Goal: Contribute content: Contribute content

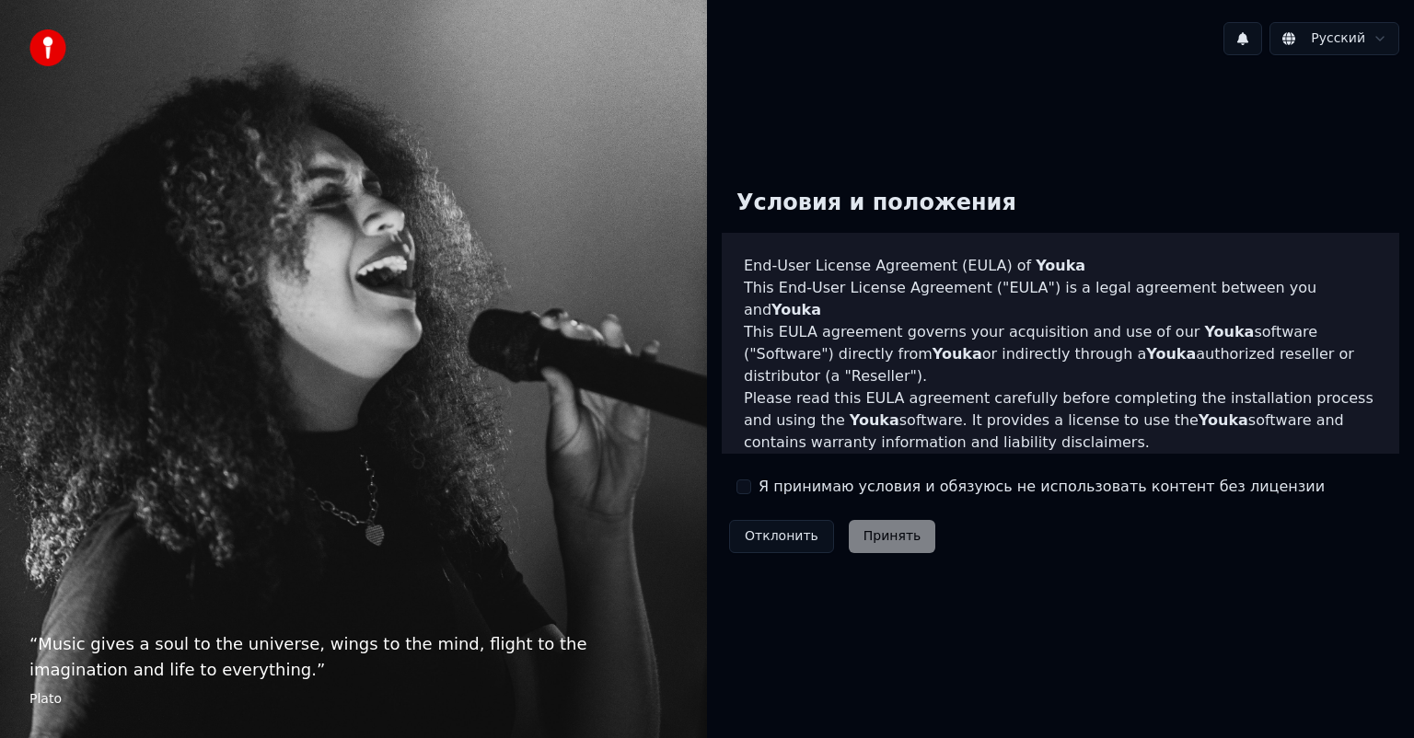
click at [754, 486] on div "Я принимаю условия и обязуюсь не использовать контент без лицензии" at bounding box center [1030, 487] width 588 height 22
click at [747, 483] on button "Я принимаю условия и обязуюсь не использовать контент без лицензии" at bounding box center [743, 486] width 15 height 15
click at [868, 530] on button "Принять" at bounding box center [891, 536] width 87 height 33
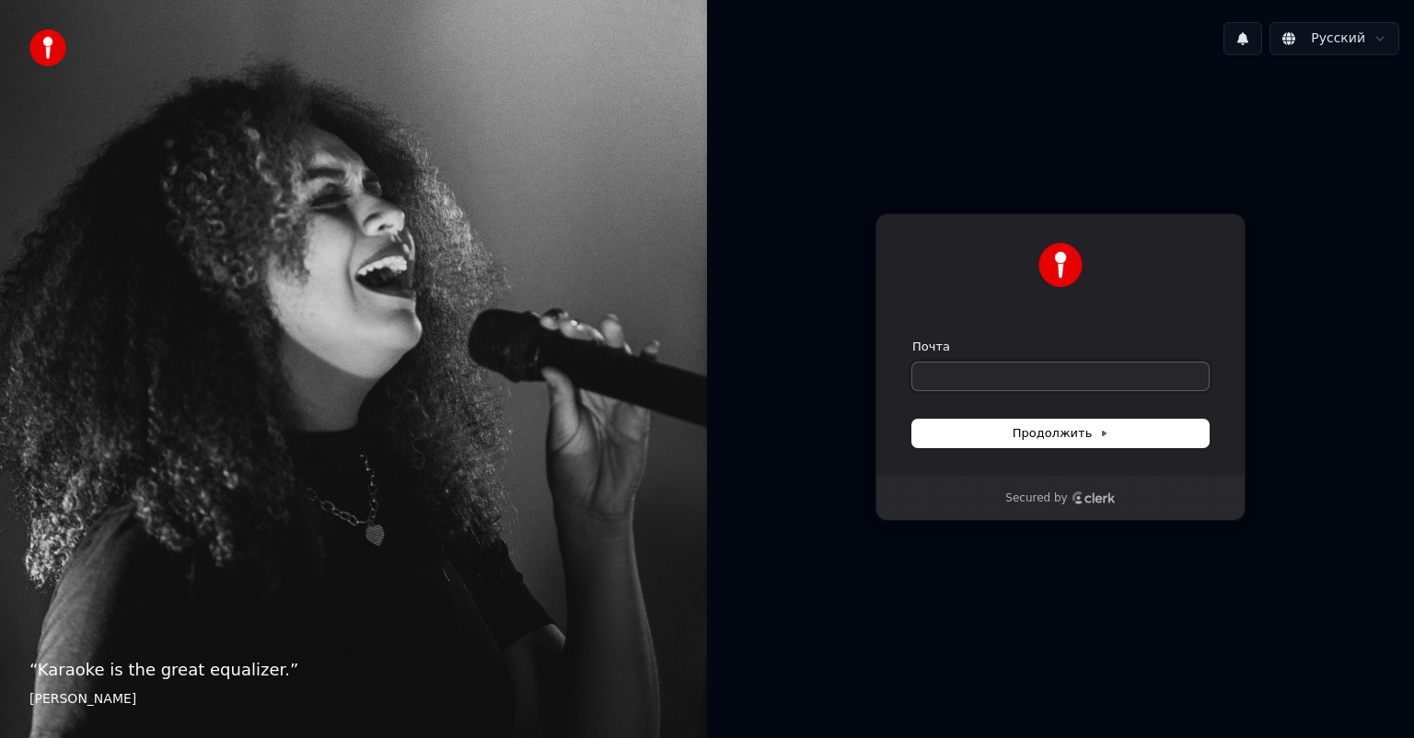
click at [1029, 383] on input "Почта" at bounding box center [1060, 377] width 296 height 28
click at [1081, 441] on span "Продолжить" at bounding box center [1060, 433] width 97 height 17
type input "**********"
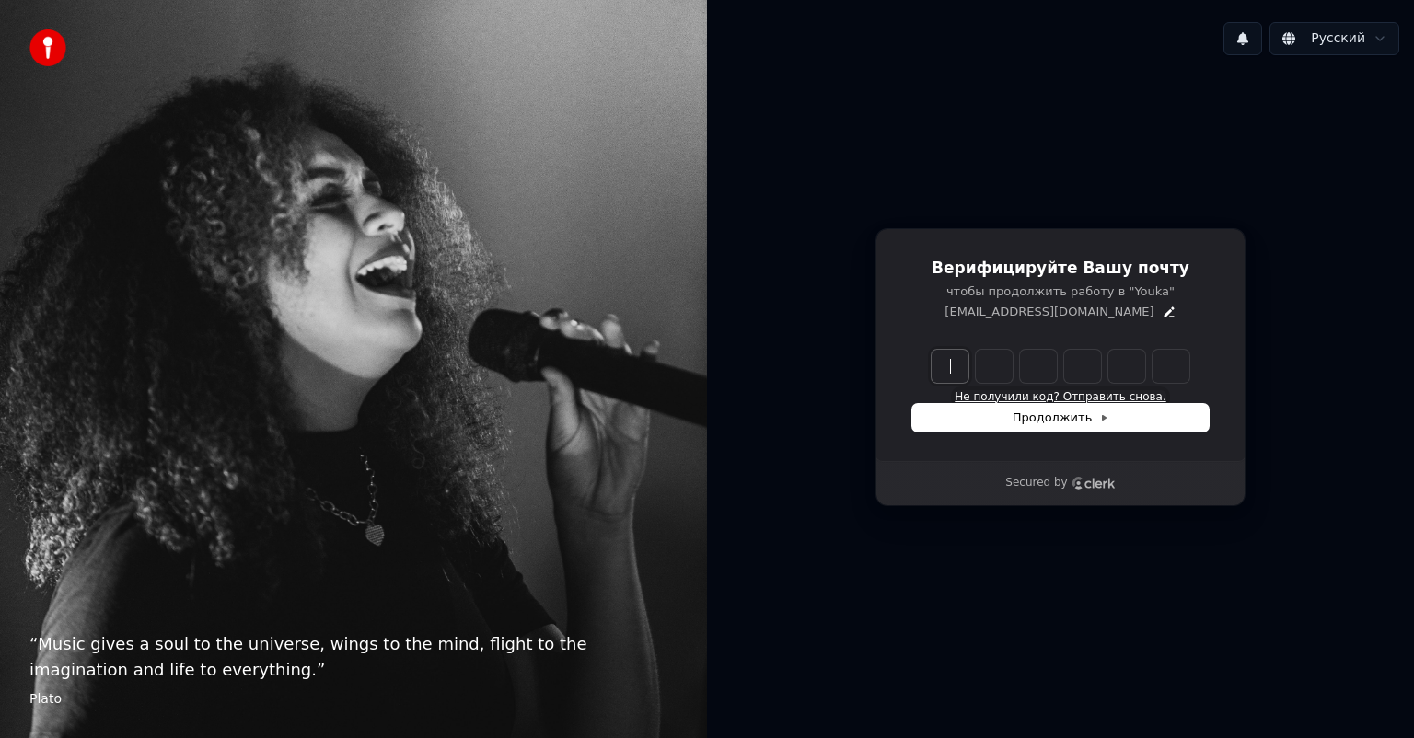
click at [1108, 390] on button "Не получили код? Отправить снова." at bounding box center [1059, 397] width 211 height 15
click at [1071, 482] on icon "Clerk logo" at bounding box center [1093, 483] width 44 height 13
click at [1065, 394] on button "Не получили код? Отправить снова." at bounding box center [1059, 397] width 211 height 15
click at [1069, 286] on p "чтобы продолжить работу в "Youka"" at bounding box center [1060, 291] width 296 height 17
click at [961, 370] on input "Enter verification code" at bounding box center [1078, 366] width 294 height 33
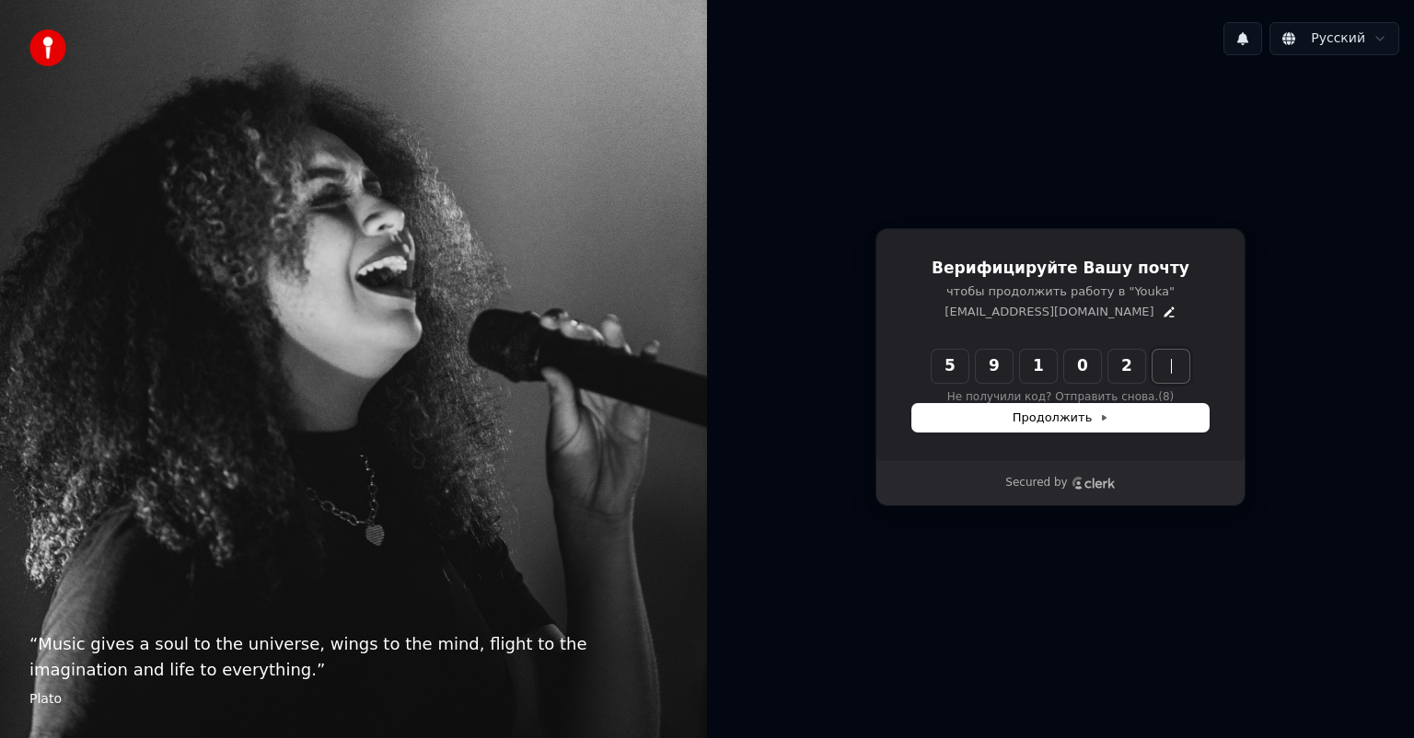
type input "******"
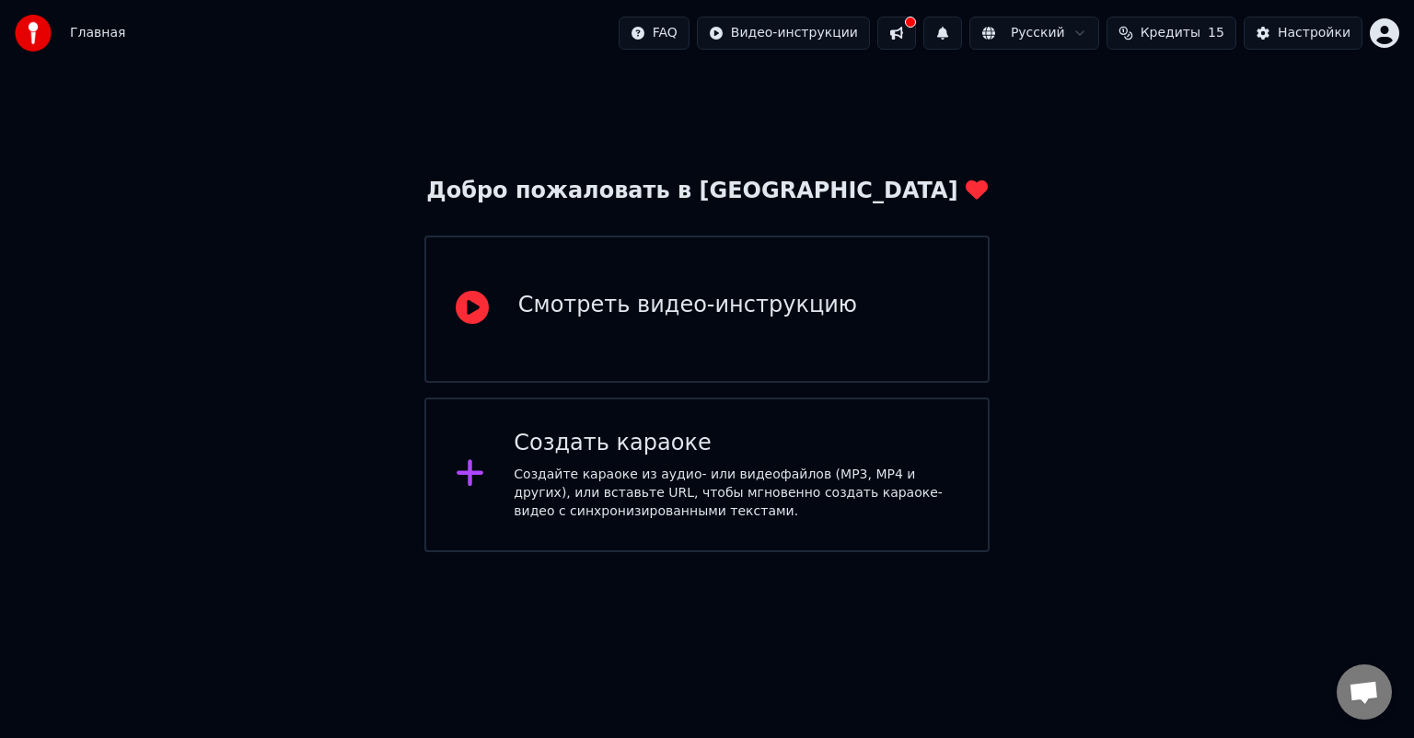
click at [543, 455] on div "Создать караоке" at bounding box center [736, 443] width 444 height 29
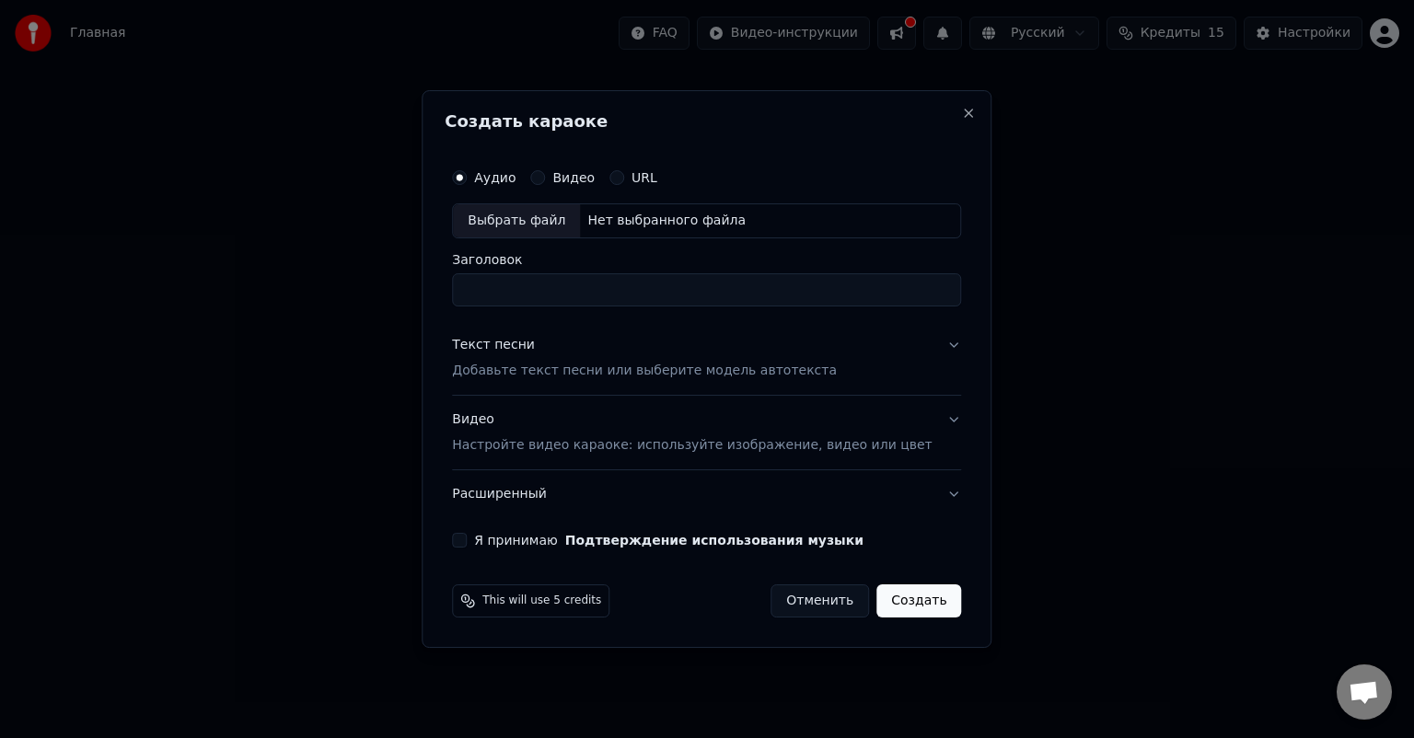
paste input "**********"
drag, startPoint x: 941, startPoint y: 288, endPoint x: 202, endPoint y: 334, distance: 740.4
click at [204, 334] on body "Главная FAQ Видео-инструкции Русский Кредиты 15 Настройки Добро пожаловать в Yo…" at bounding box center [707, 276] width 1414 height 552
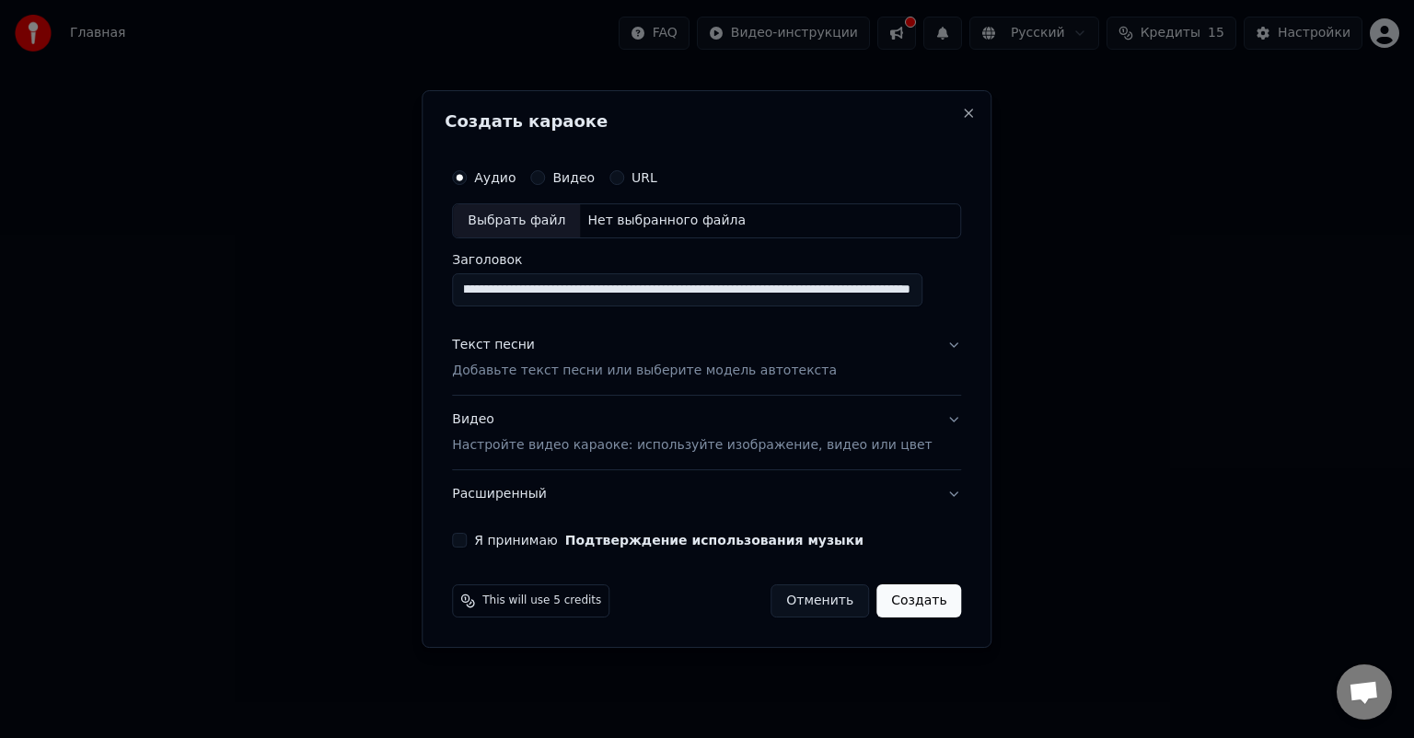
drag, startPoint x: 938, startPoint y: 291, endPoint x: 88, endPoint y: 301, distance: 849.5
click at [90, 301] on body "Главная FAQ Видео-инструкции Русский Кредиты 15 Настройки Добро пожаловать в Yo…" at bounding box center [707, 276] width 1414 height 552
type input "**********"
drag, startPoint x: 937, startPoint y: 283, endPoint x: 237, endPoint y: 280, distance: 699.4
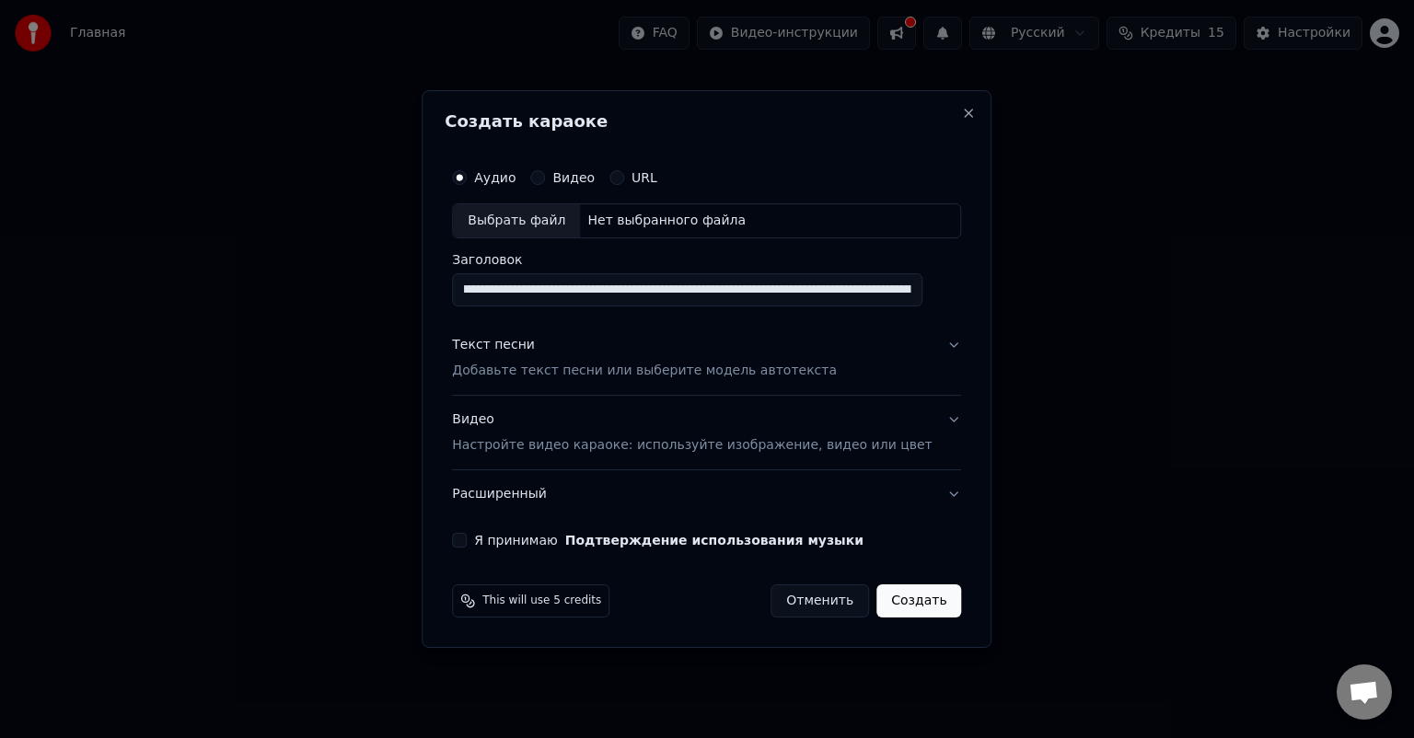
click at [237, 280] on body "Главная FAQ Видео-инструкции Русский Кредиты 15 Настройки Добро пожаловать в Yo…" at bounding box center [707, 276] width 1414 height 552
type input "*"
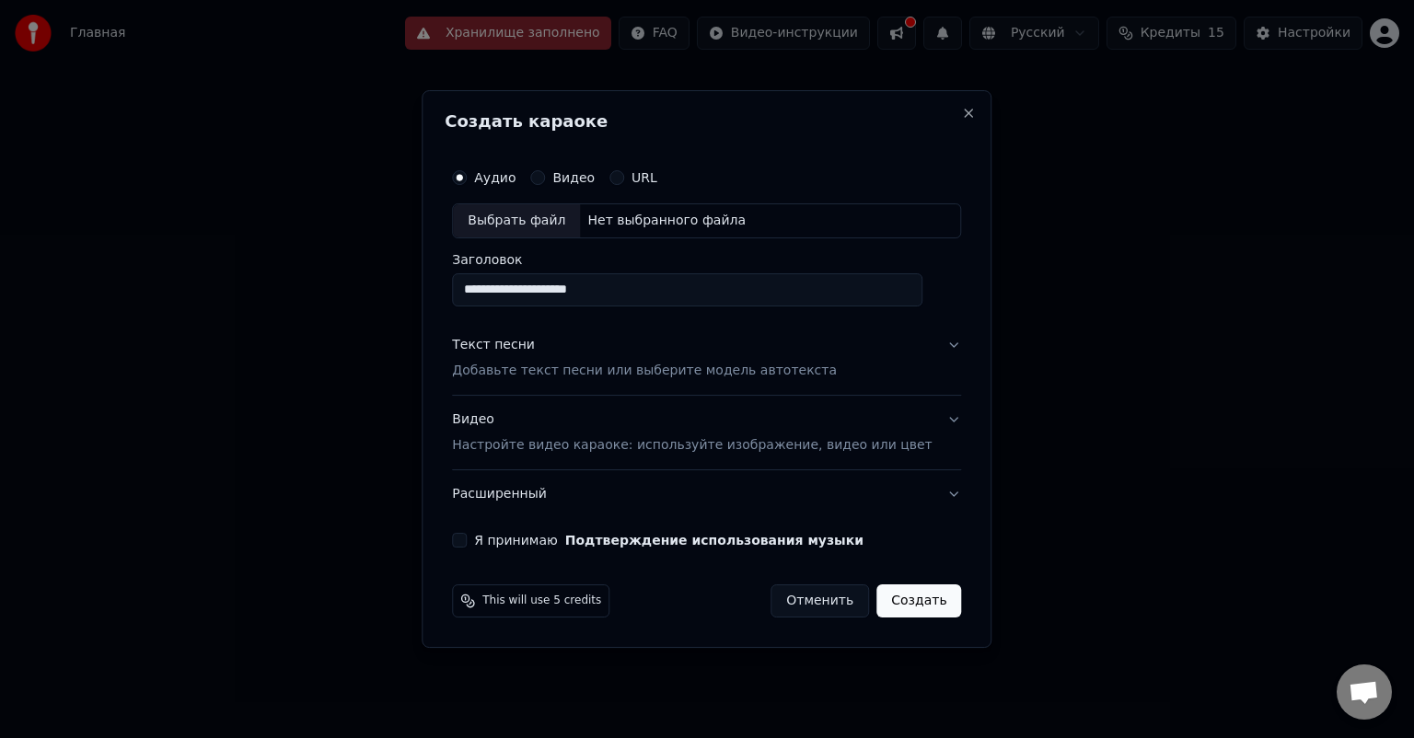
click at [540, 295] on input "**********" at bounding box center [687, 289] width 470 height 33
type input "**********"
click at [565, 534] on button "Подтверждение использования музыки" at bounding box center [714, 540] width 298 height 13
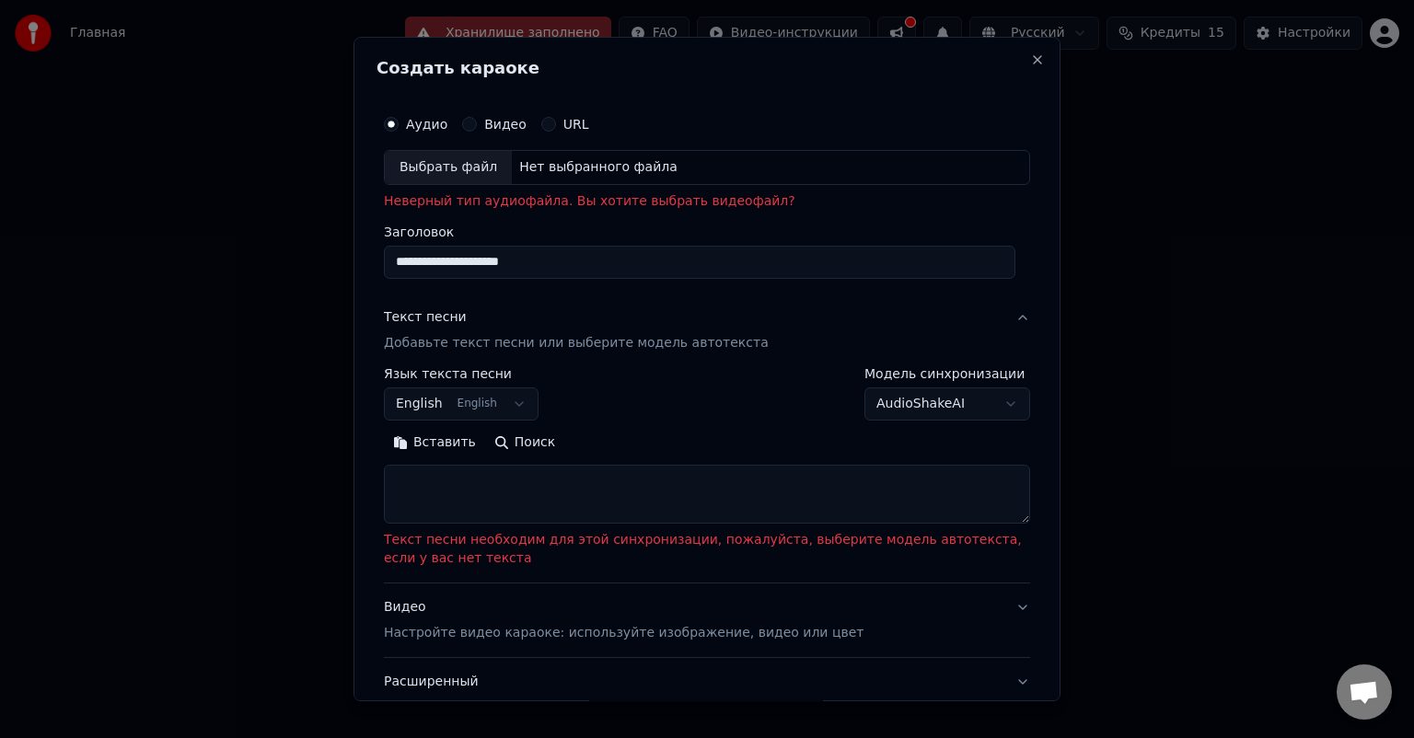
click at [463, 471] on textarea at bounding box center [707, 494] width 646 height 59
paste textarea "**********"
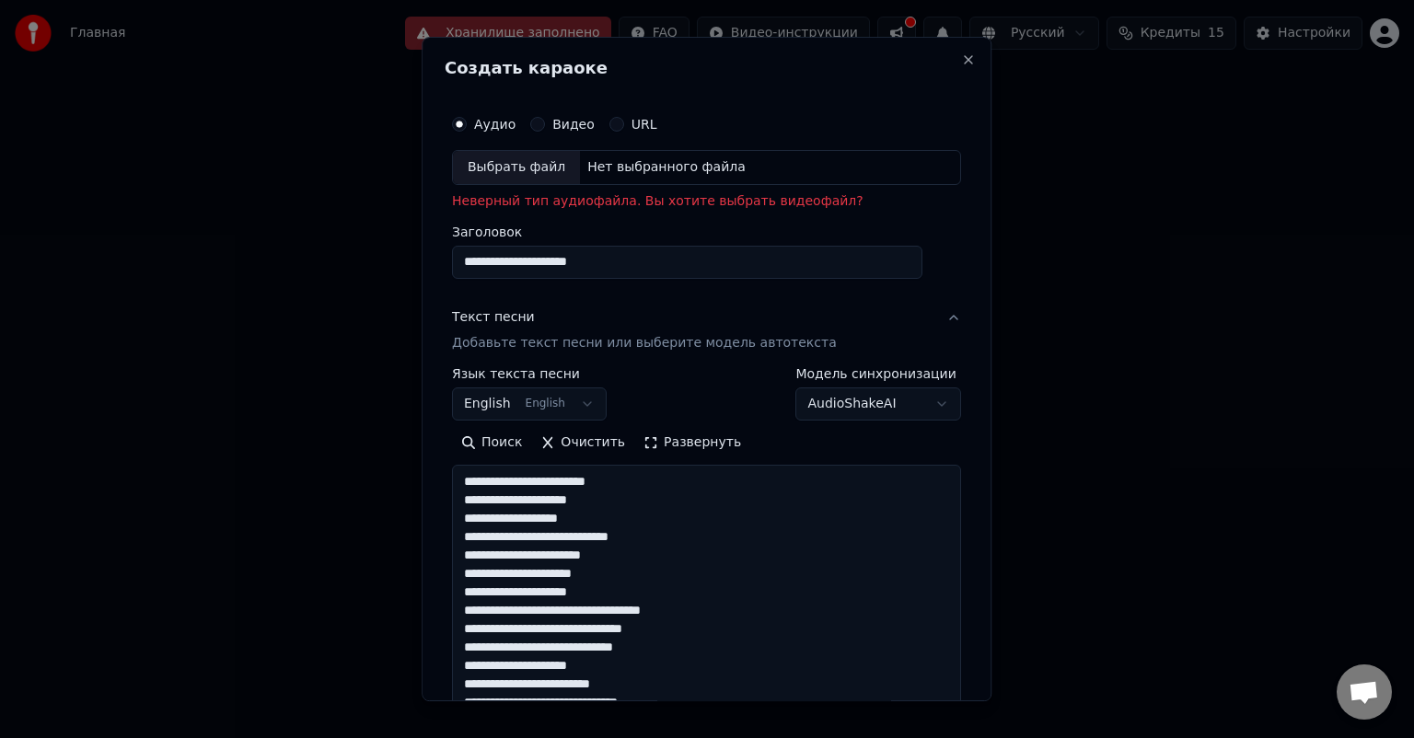
scroll to position [979, 0]
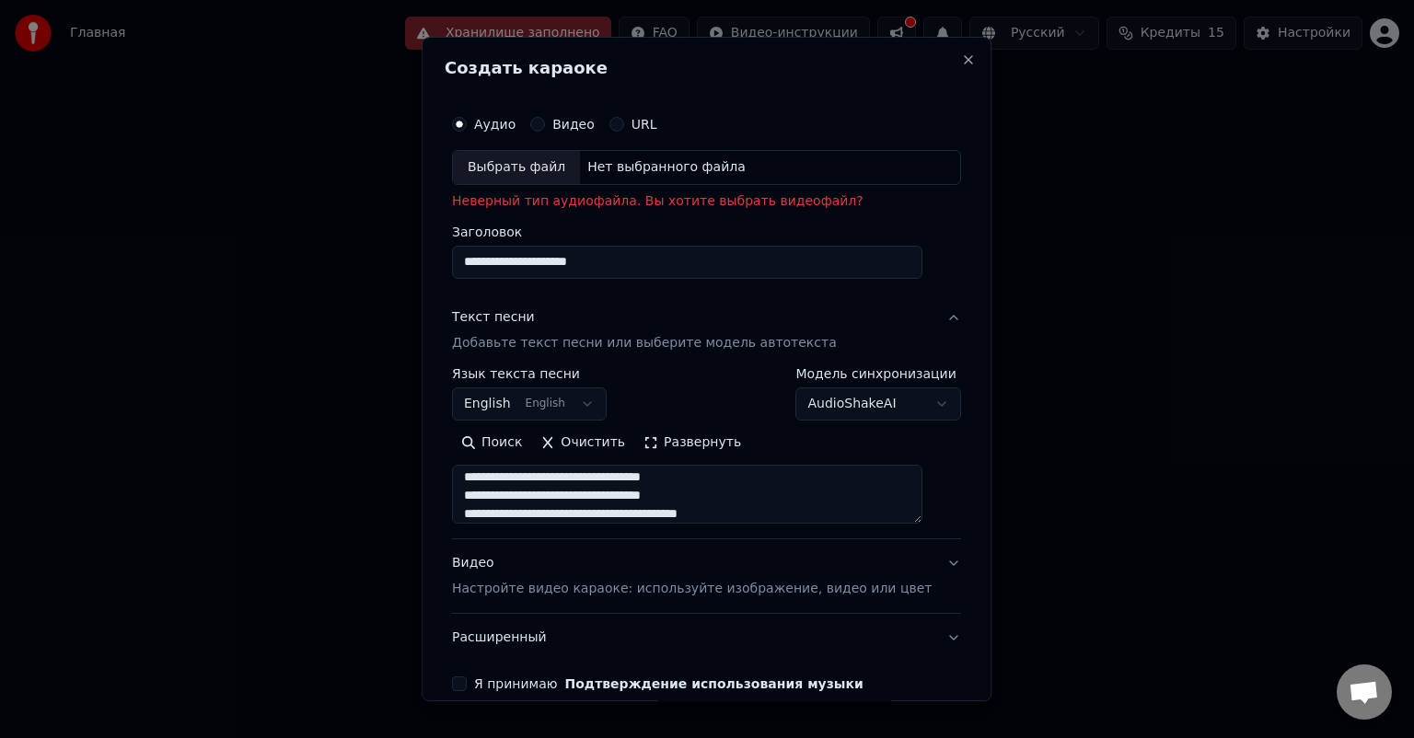
type textarea "**********"
click at [556, 175] on div "Выбрать файл" at bounding box center [516, 167] width 127 height 33
type input "**********"
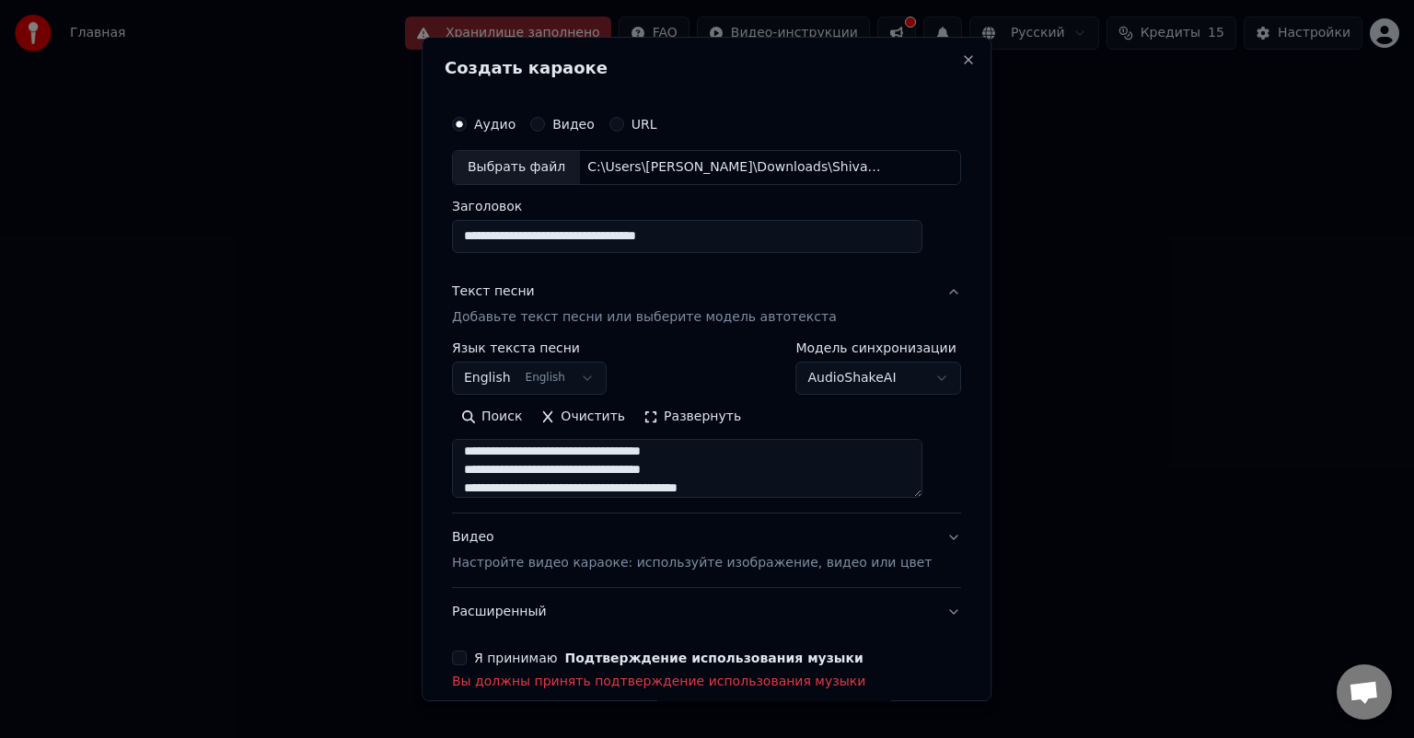
scroll to position [88, 0]
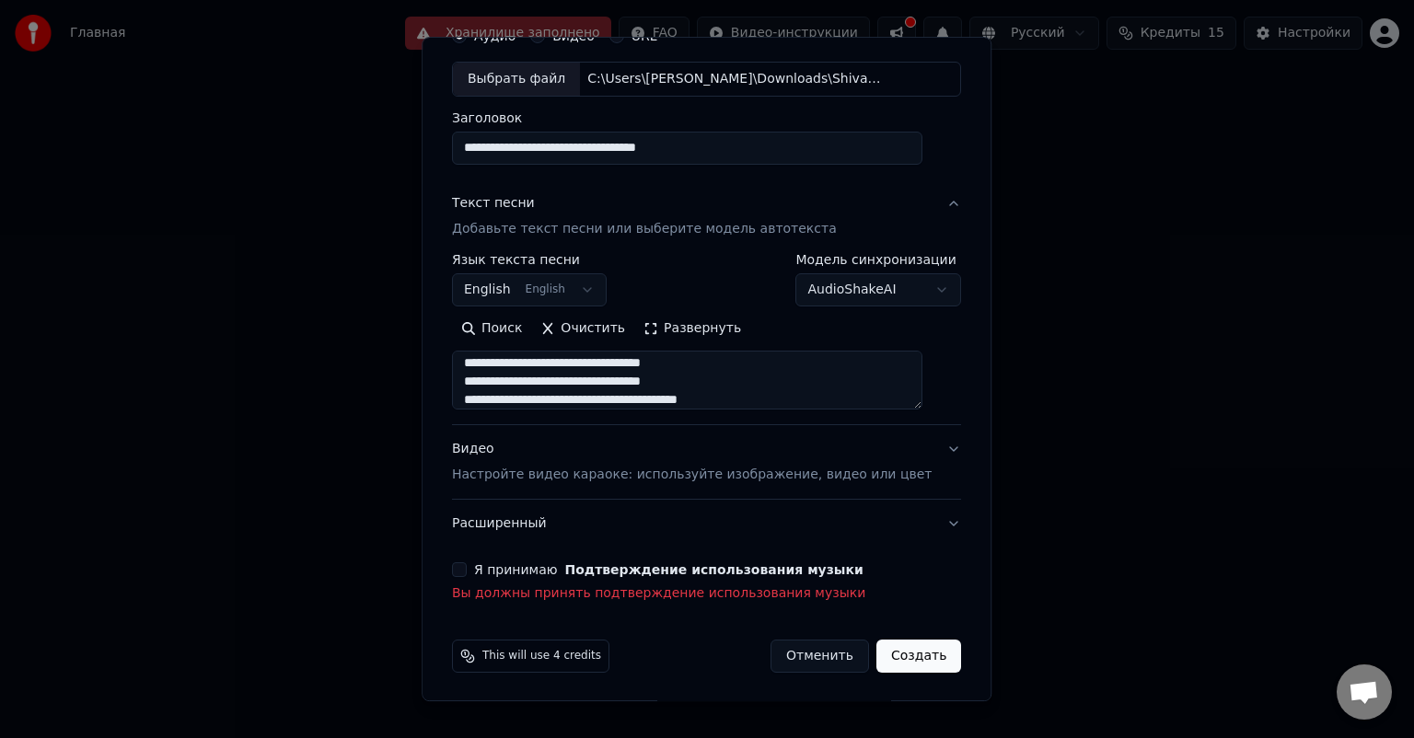
click at [479, 567] on div "Я принимаю Подтверждение использования музыки" at bounding box center [706, 569] width 509 height 15
click at [479, 571] on div "Я принимаю Подтверждение использования музыки" at bounding box center [706, 569] width 509 height 15
click at [479, 568] on div "Я принимаю Подтверждение использования музыки" at bounding box center [706, 569] width 509 height 15
click at [467, 567] on button "Я принимаю Подтверждение использования музыки" at bounding box center [459, 569] width 15 height 15
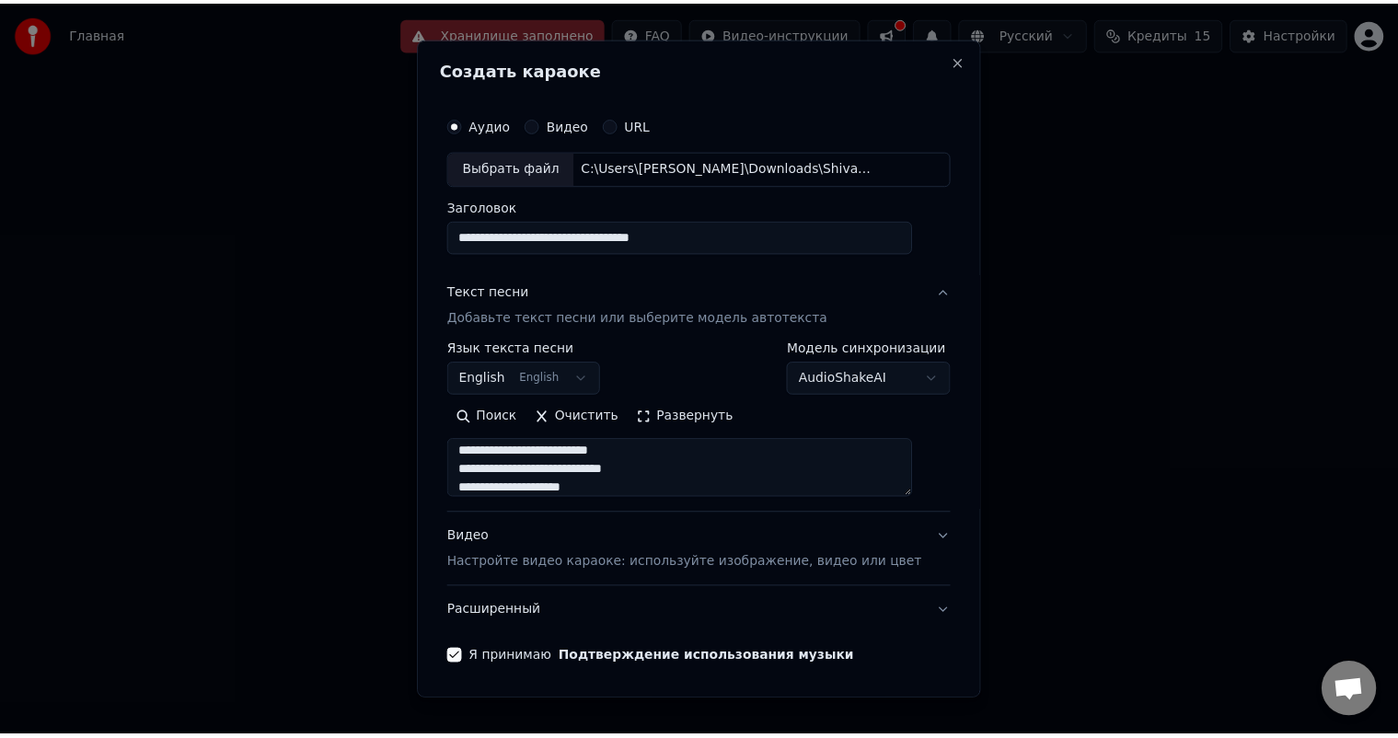
scroll to position [63, 0]
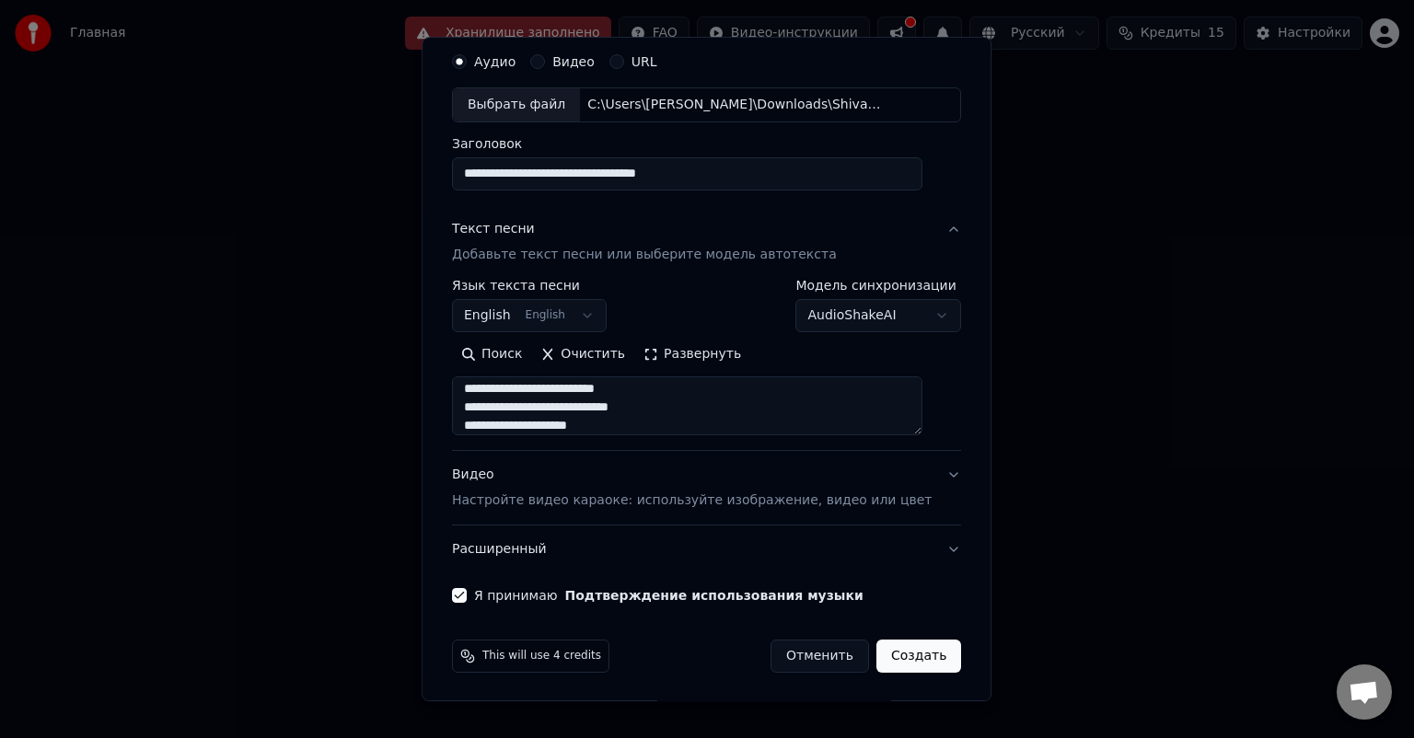
click at [888, 654] on button "Создать" at bounding box center [918, 656] width 85 height 33
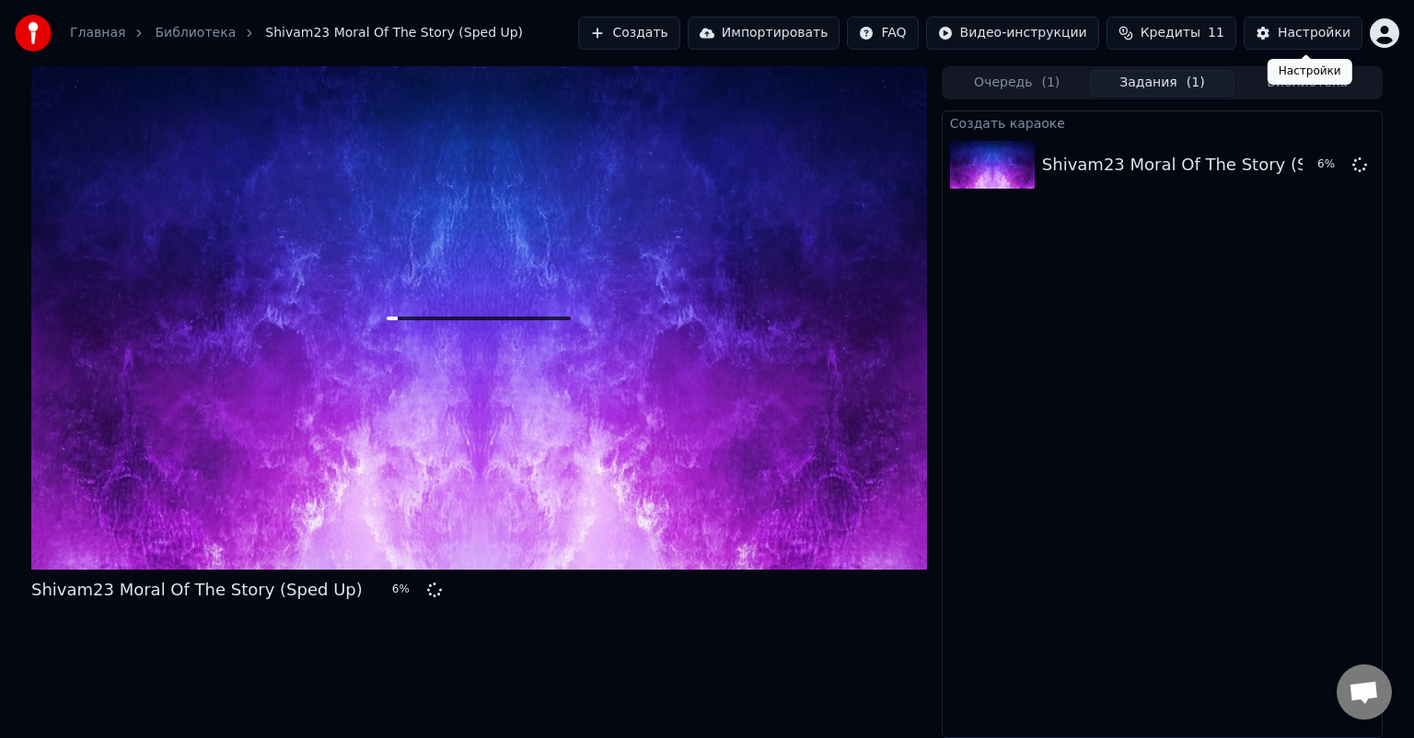
click at [1328, 26] on div "Настройки" at bounding box center [1313, 33] width 73 height 18
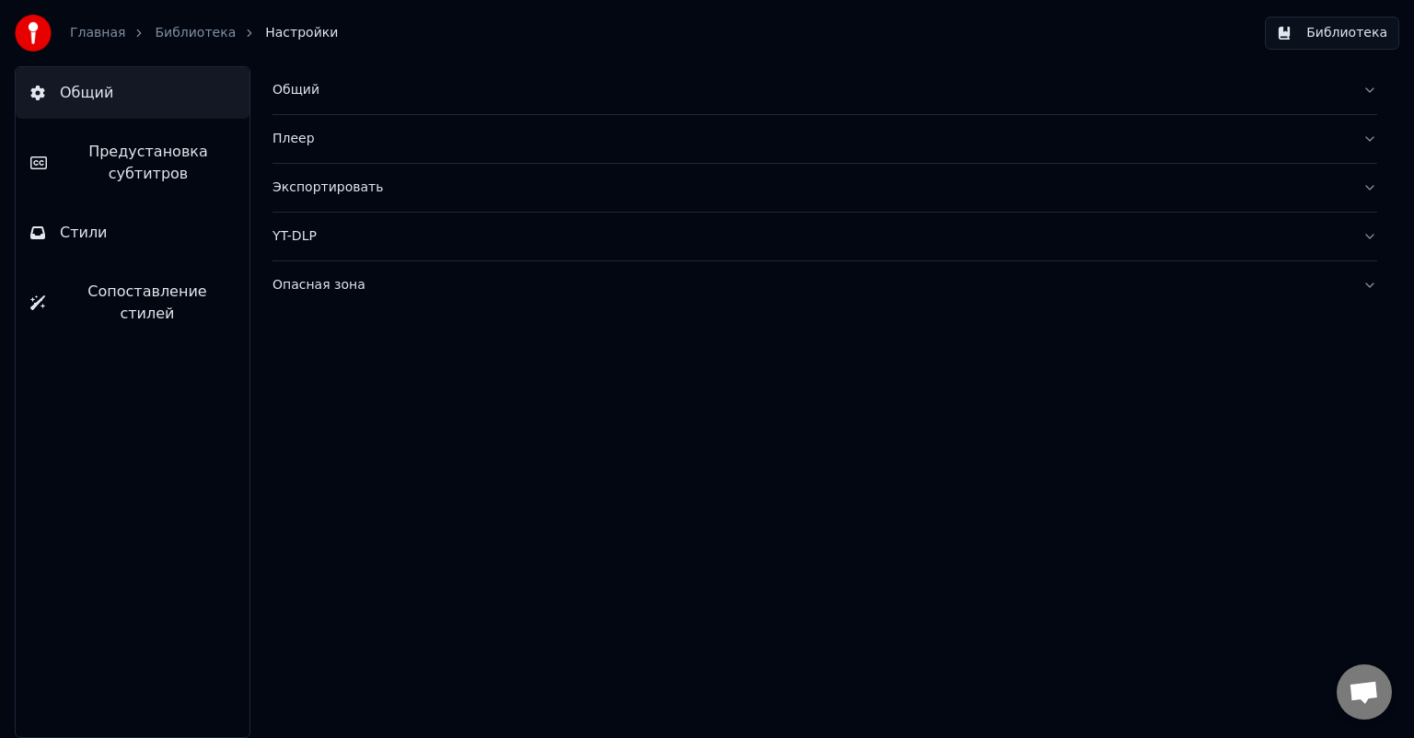
click at [99, 33] on link "Главная" at bounding box center [97, 33] width 55 height 18
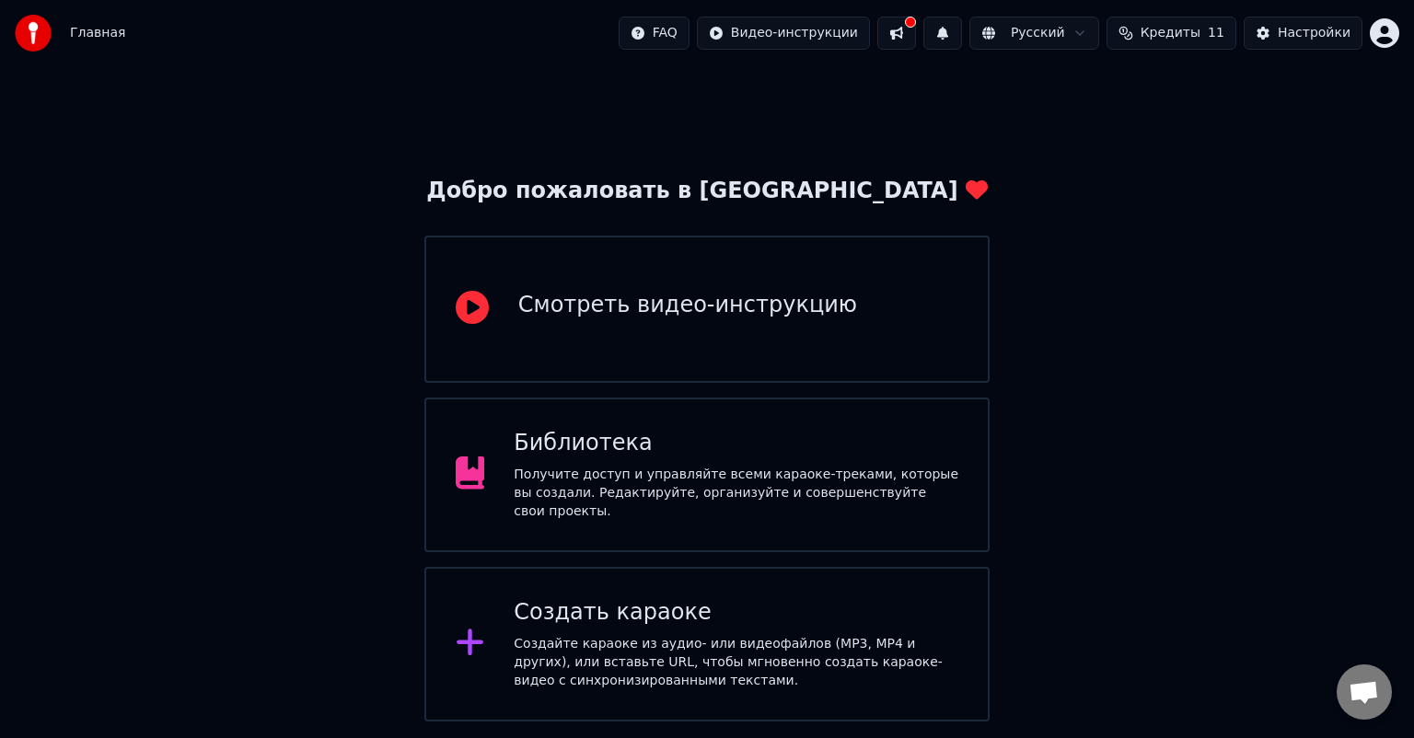
click at [916, 29] on button at bounding box center [896, 33] width 39 height 33
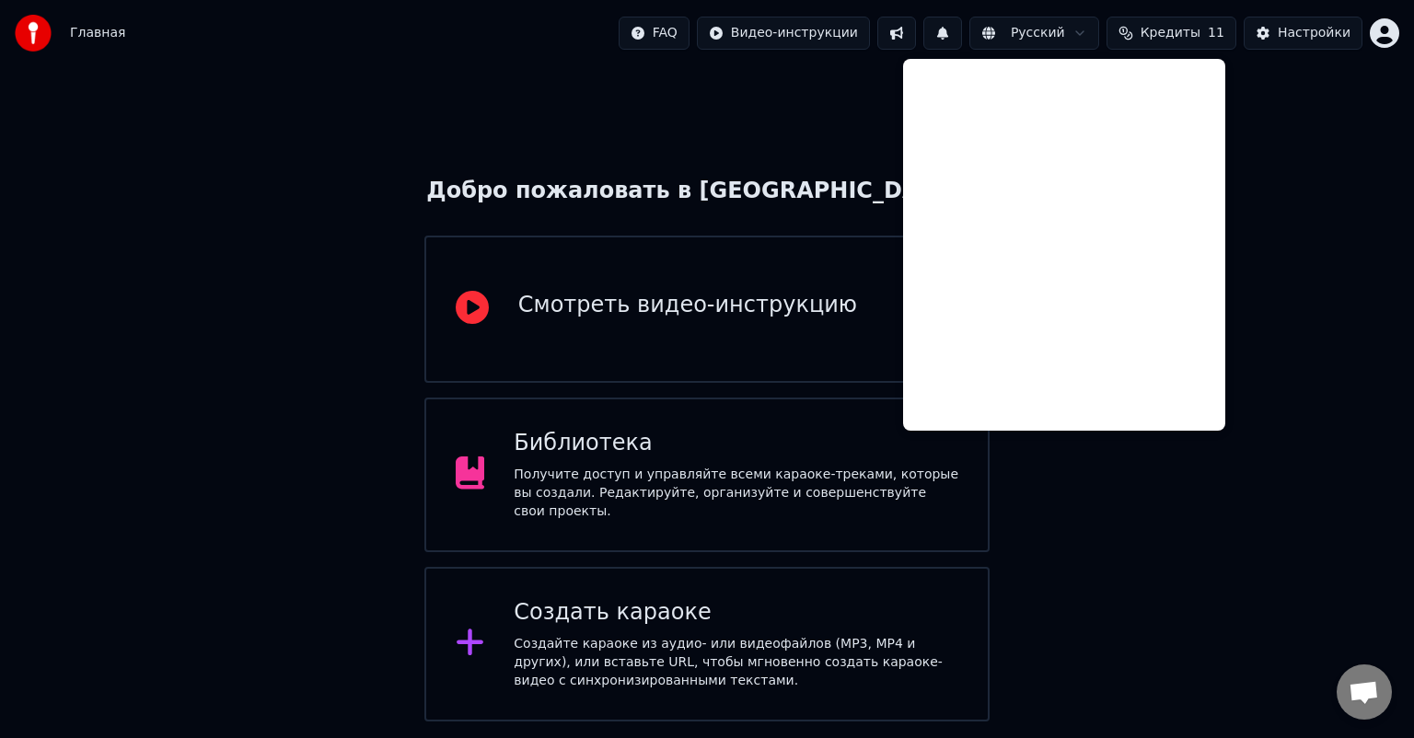
click at [1294, 125] on div "Добро пожаловать в Youka Смотреть видео-инструкцию Библиотека Получите доступ и…" at bounding box center [707, 393] width 1414 height 655
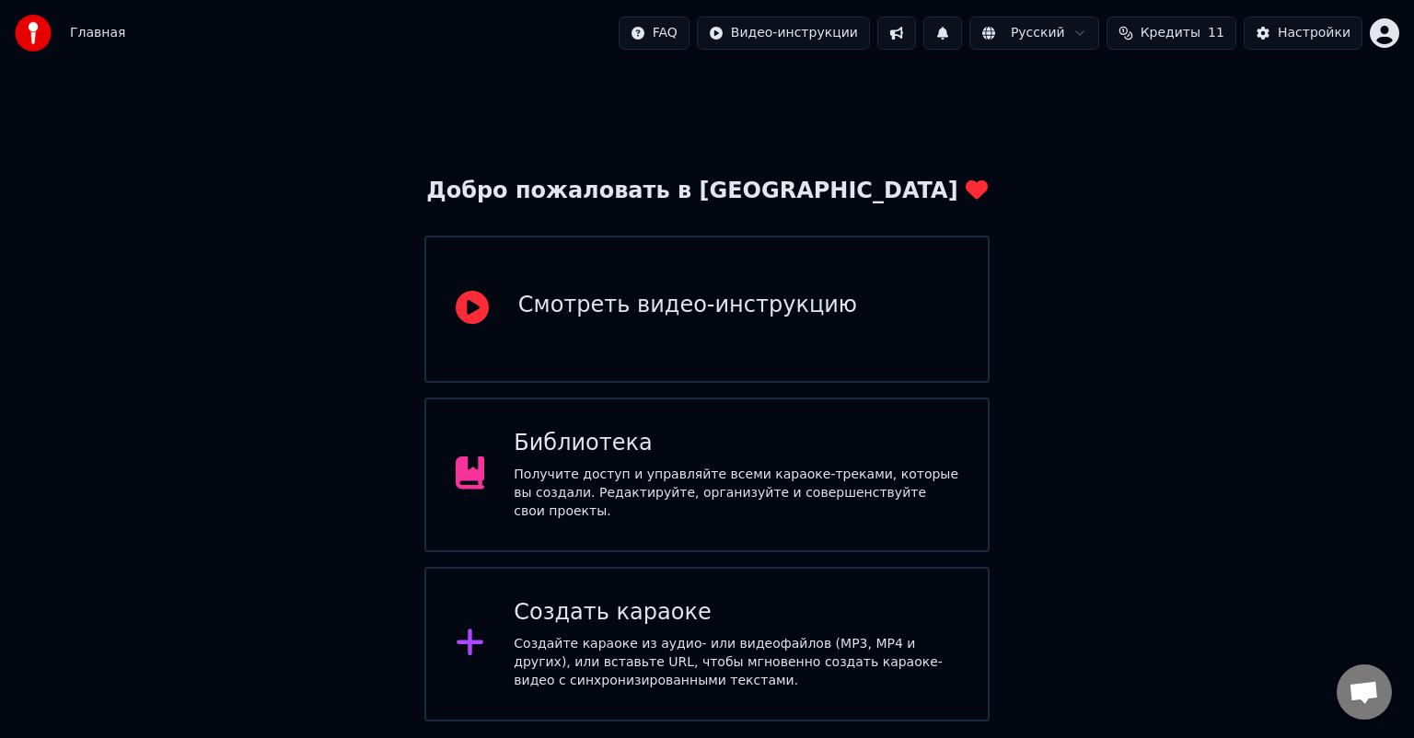
click at [674, 448] on div "Библиотека" at bounding box center [736, 443] width 444 height 29
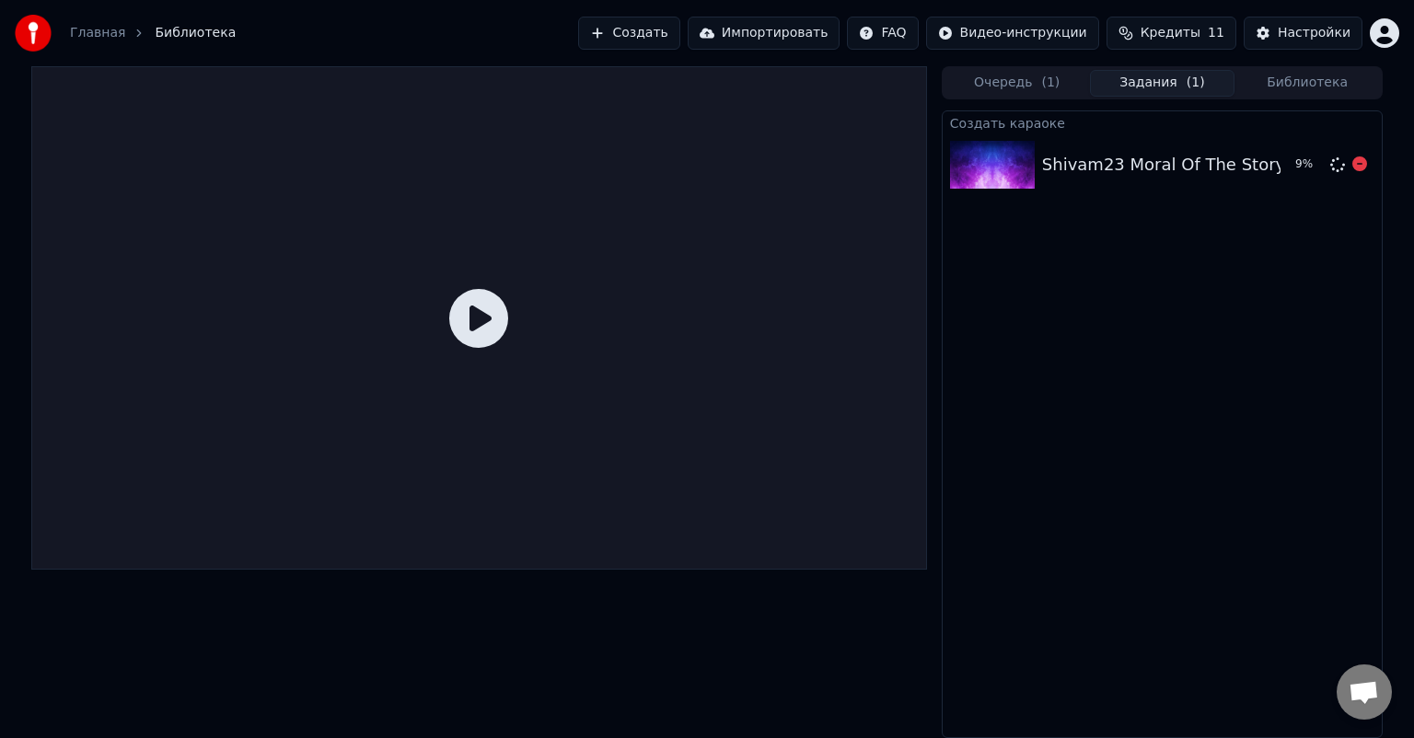
click at [1042, 170] on div "Shivam23 Moral Of The Story (Sped Up)" at bounding box center [1207, 165] width 331 height 26
click at [993, 170] on img at bounding box center [992, 165] width 85 height 48
click at [1053, 166] on div "Shivam23 Moral Of The Story (Sped Up)" at bounding box center [1207, 165] width 331 height 26
click at [478, 317] on icon at bounding box center [478, 318] width 59 height 59
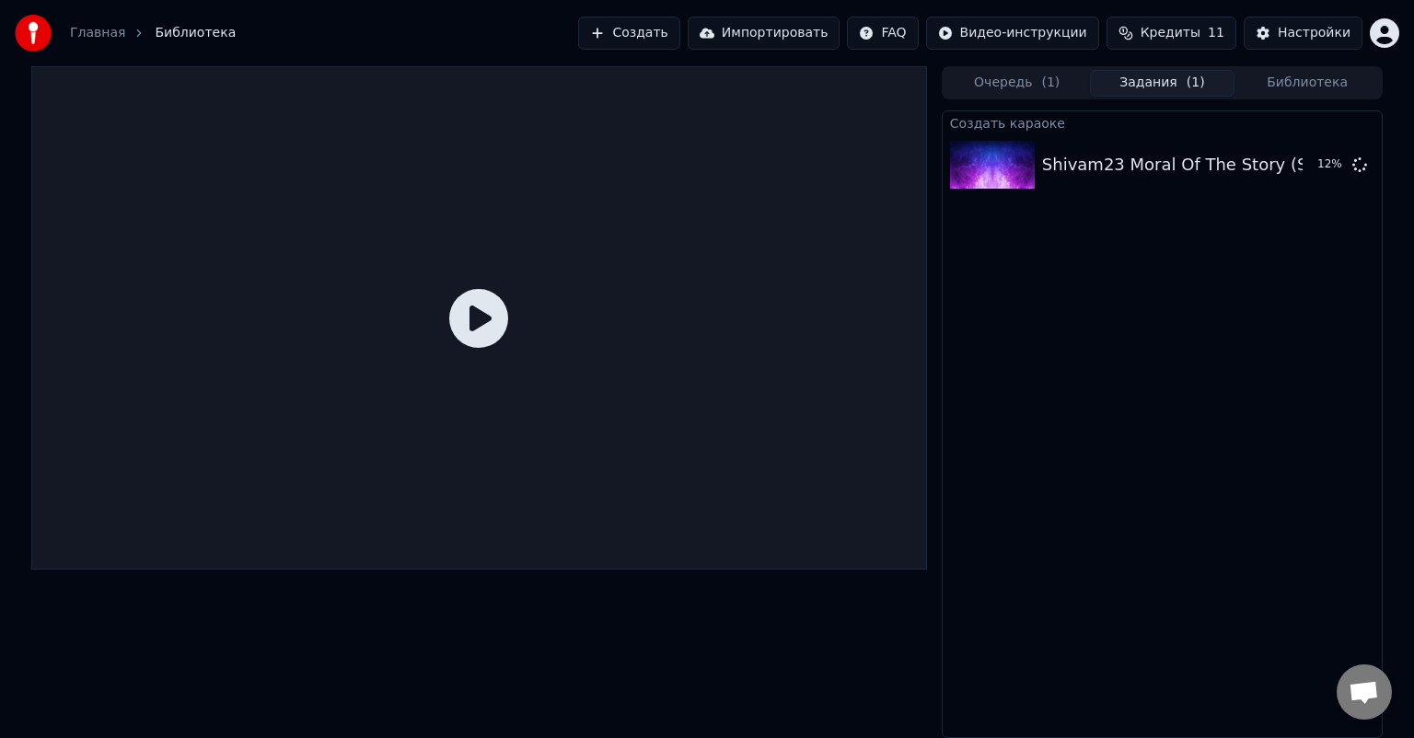
click at [480, 309] on icon at bounding box center [478, 318] width 59 height 59
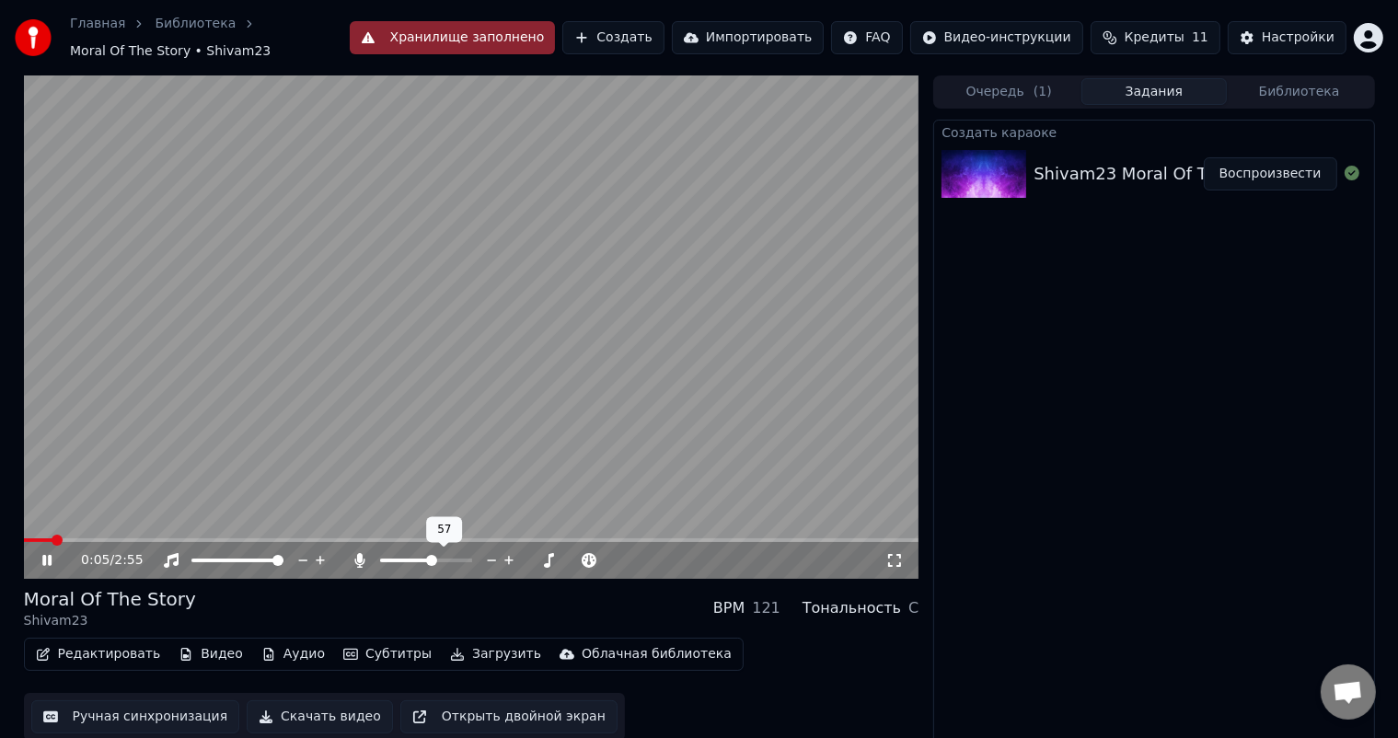
click at [434, 555] on span at bounding box center [431, 560] width 11 height 11
click at [372, 395] on video at bounding box center [471, 326] width 895 height 503
click at [39, 564] on icon at bounding box center [60, 560] width 43 height 15
